Goal: Find specific page/section: Find specific page/section

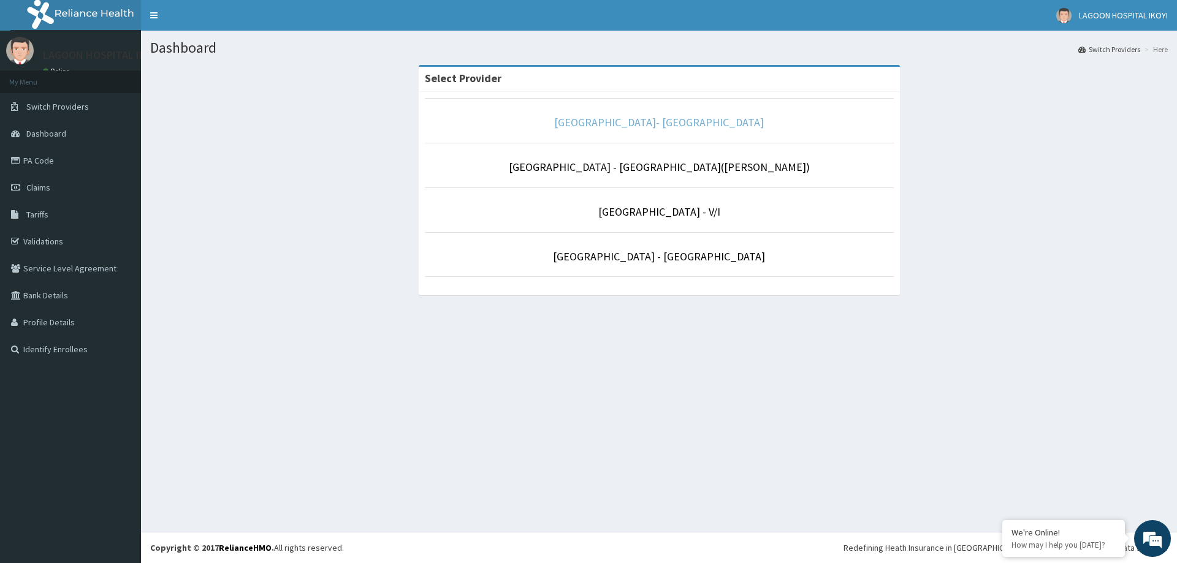
click at [699, 116] on link "[GEOGRAPHIC_DATA]- [GEOGRAPHIC_DATA]" at bounding box center [659, 122] width 210 height 14
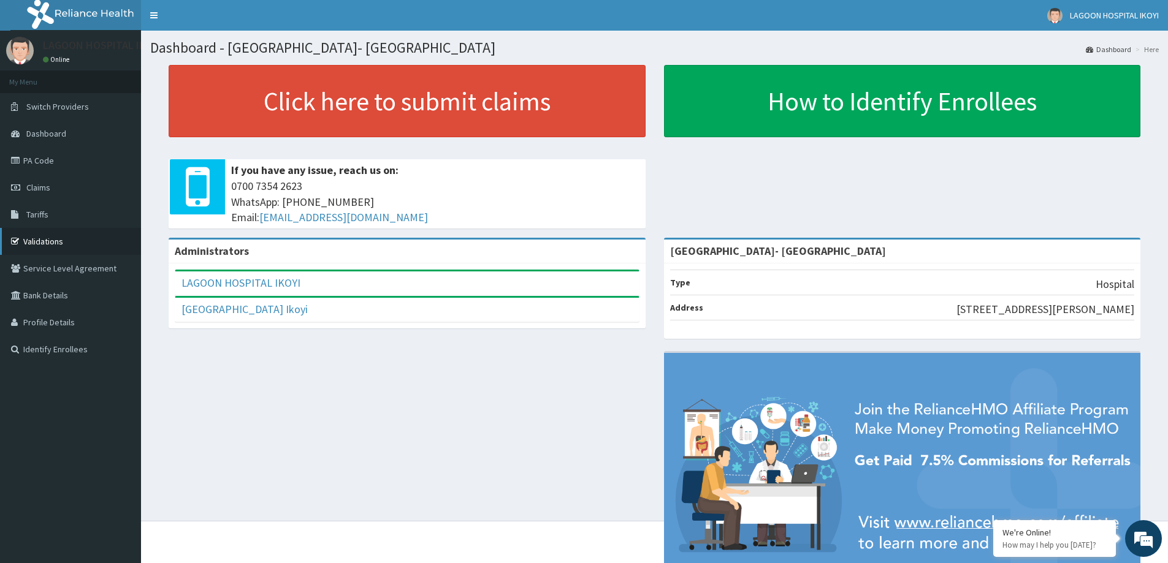
click at [63, 241] on link "Validations" at bounding box center [70, 241] width 141 height 27
